Goal: Transaction & Acquisition: Obtain resource

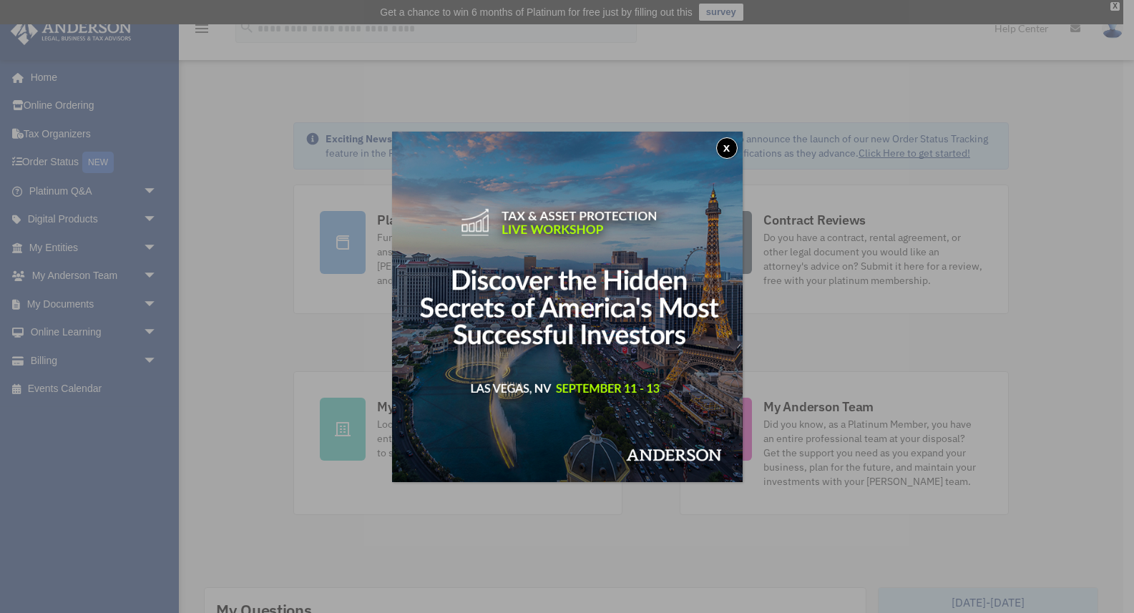
click at [729, 147] on button "x" at bounding box center [726, 147] width 21 height 21
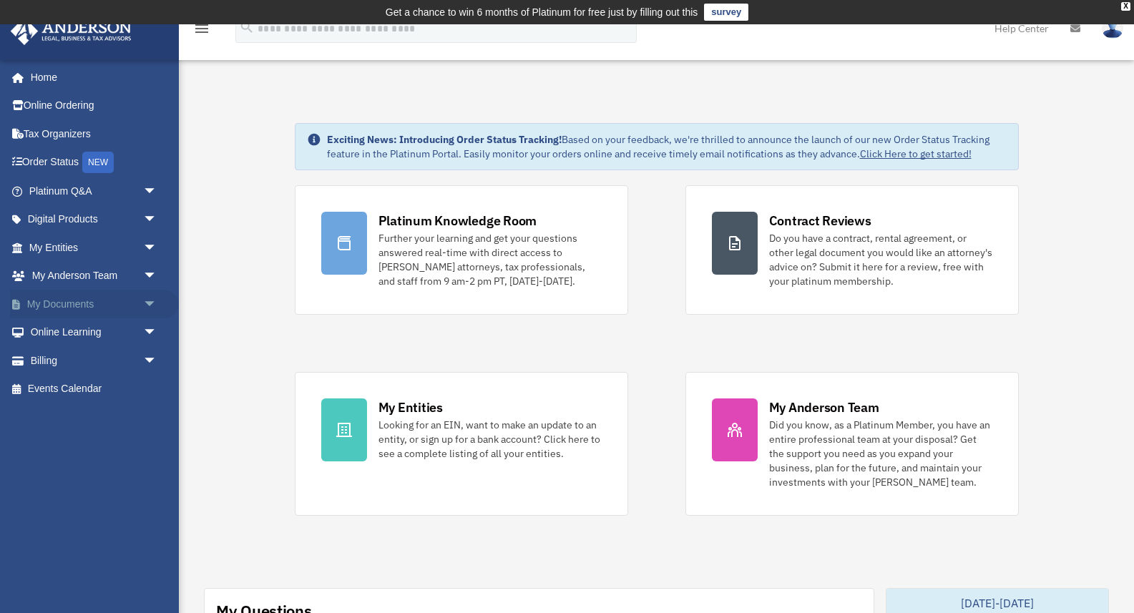
click at [143, 305] on span "arrow_drop_down" at bounding box center [157, 304] width 29 height 29
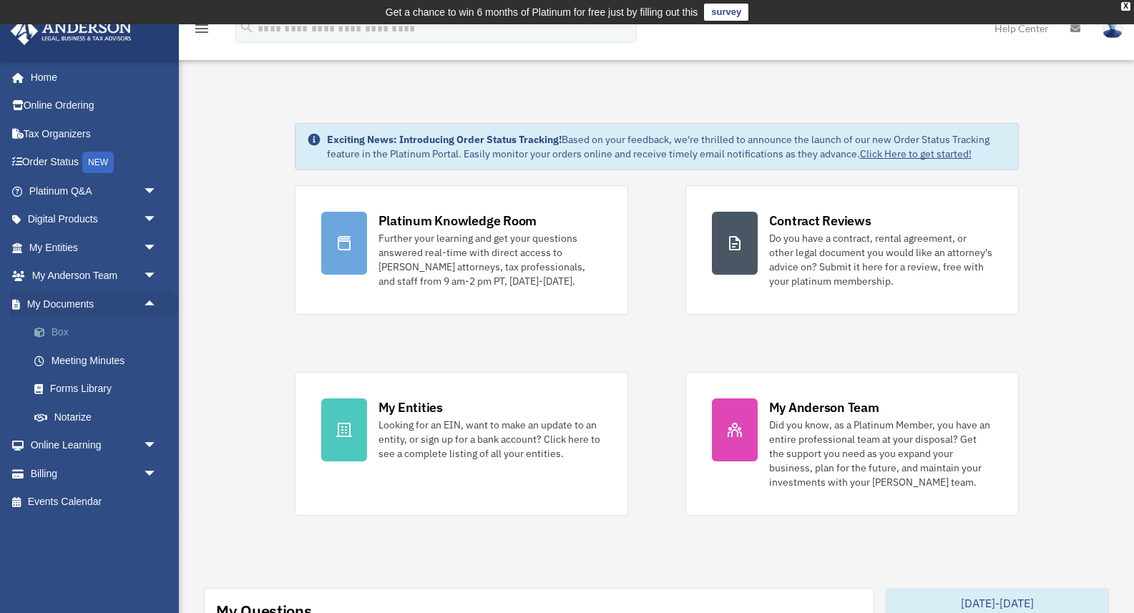
click at [60, 330] on link "Box" at bounding box center [99, 332] width 159 height 29
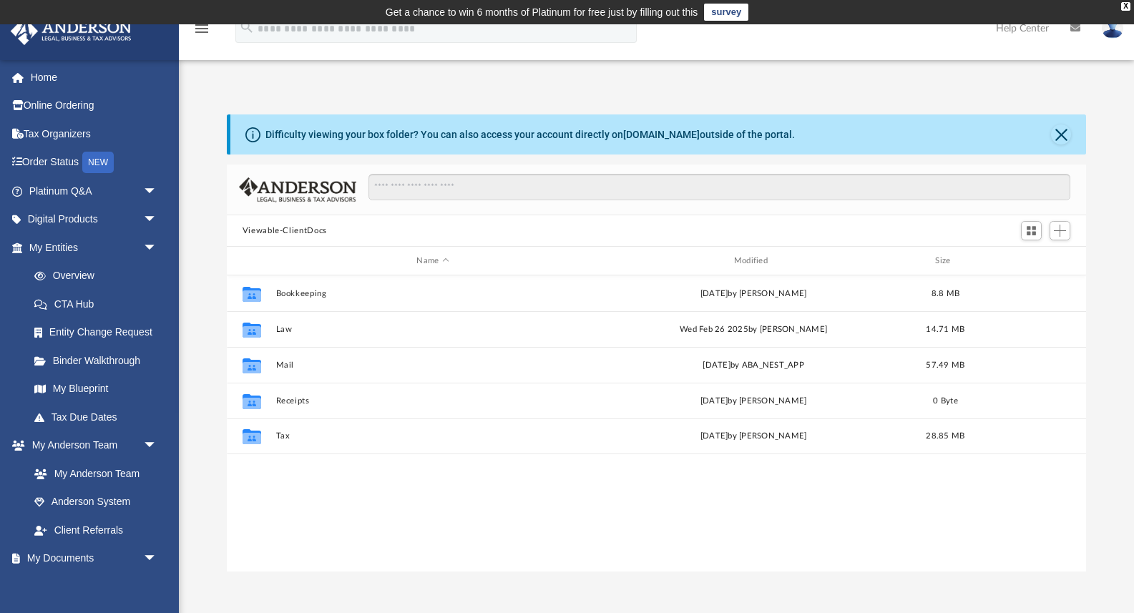
scroll to position [326, 859]
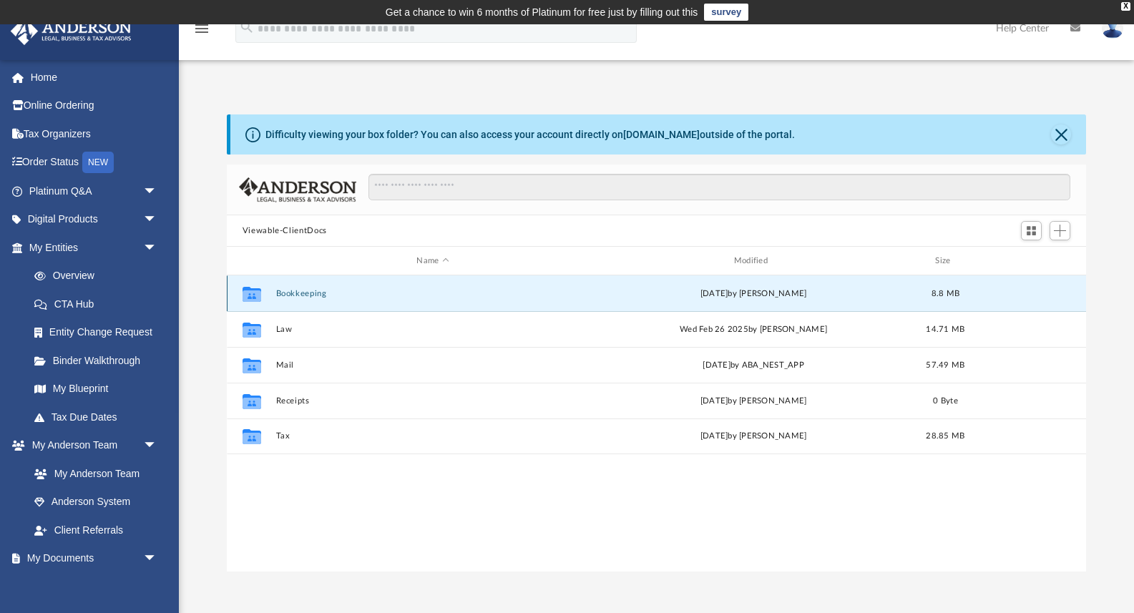
click at [305, 297] on button "Bookkeeping" at bounding box center [432, 293] width 314 height 9
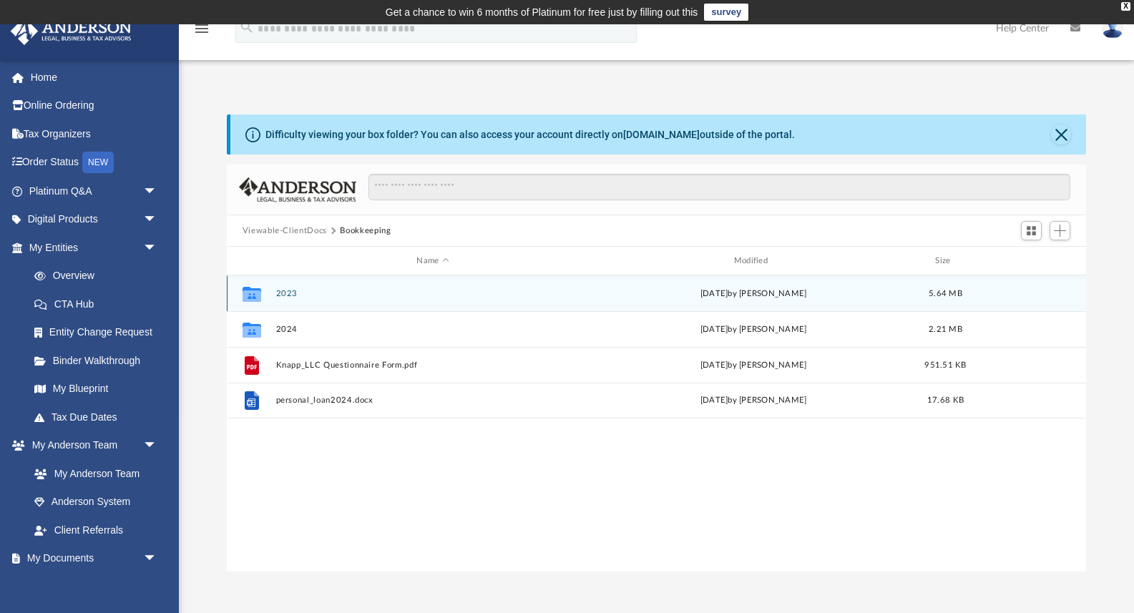
click at [290, 292] on button "2023" at bounding box center [432, 293] width 314 height 9
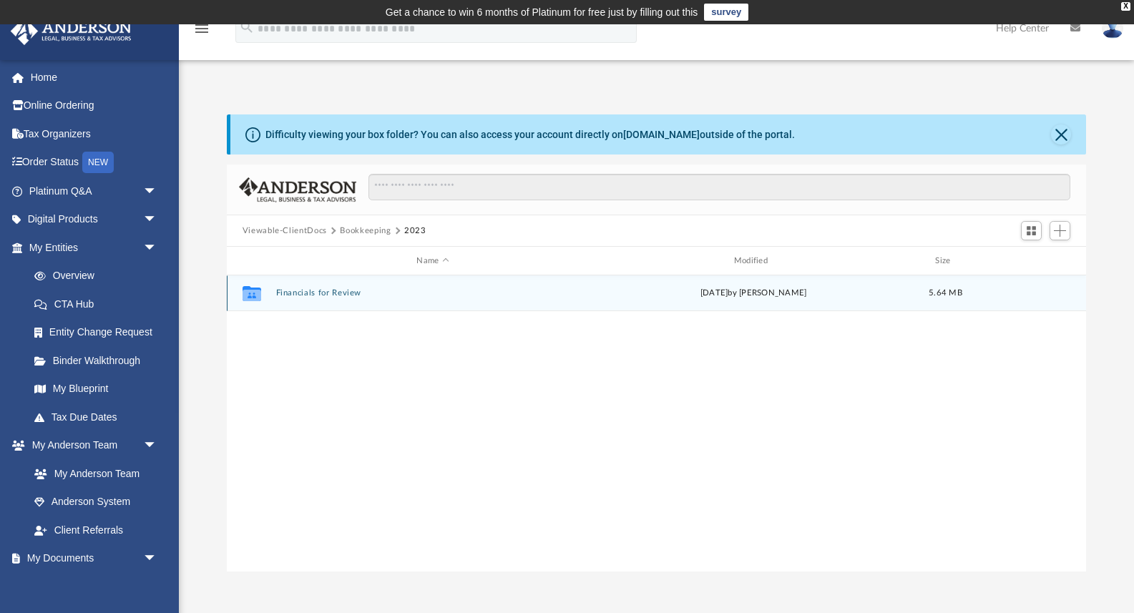
click at [290, 292] on button "Financials for Review" at bounding box center [432, 292] width 314 height 9
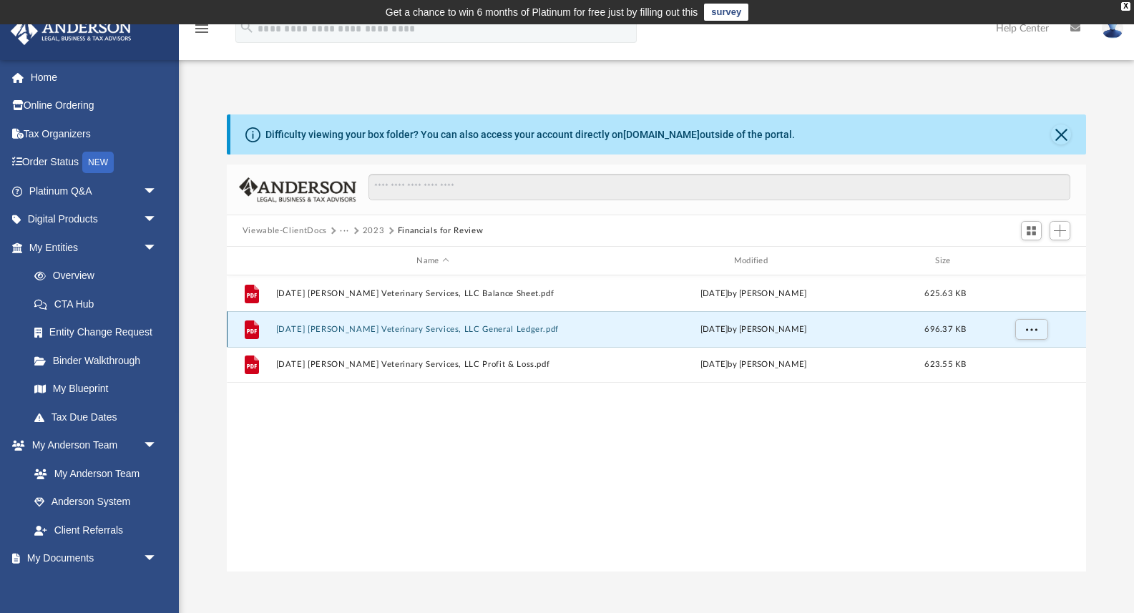
click at [351, 327] on button "[DATE] [PERSON_NAME] Veterinary Services, LLC General Ledger.pdf" at bounding box center [432, 329] width 314 height 9
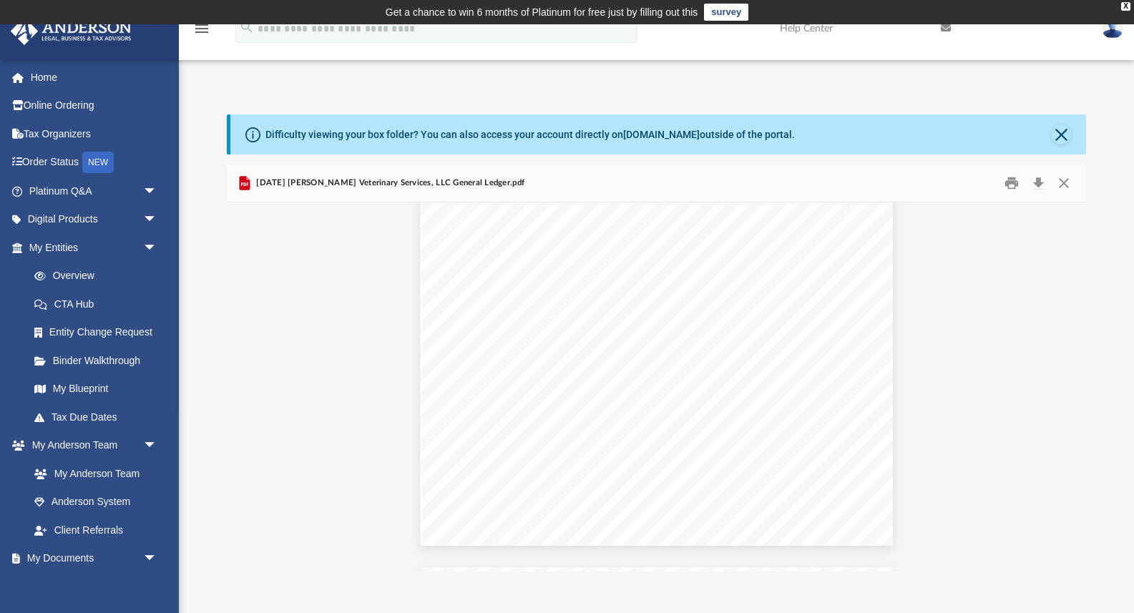
scroll to position [416, 0]
